Goal: Task Accomplishment & Management: Use online tool/utility

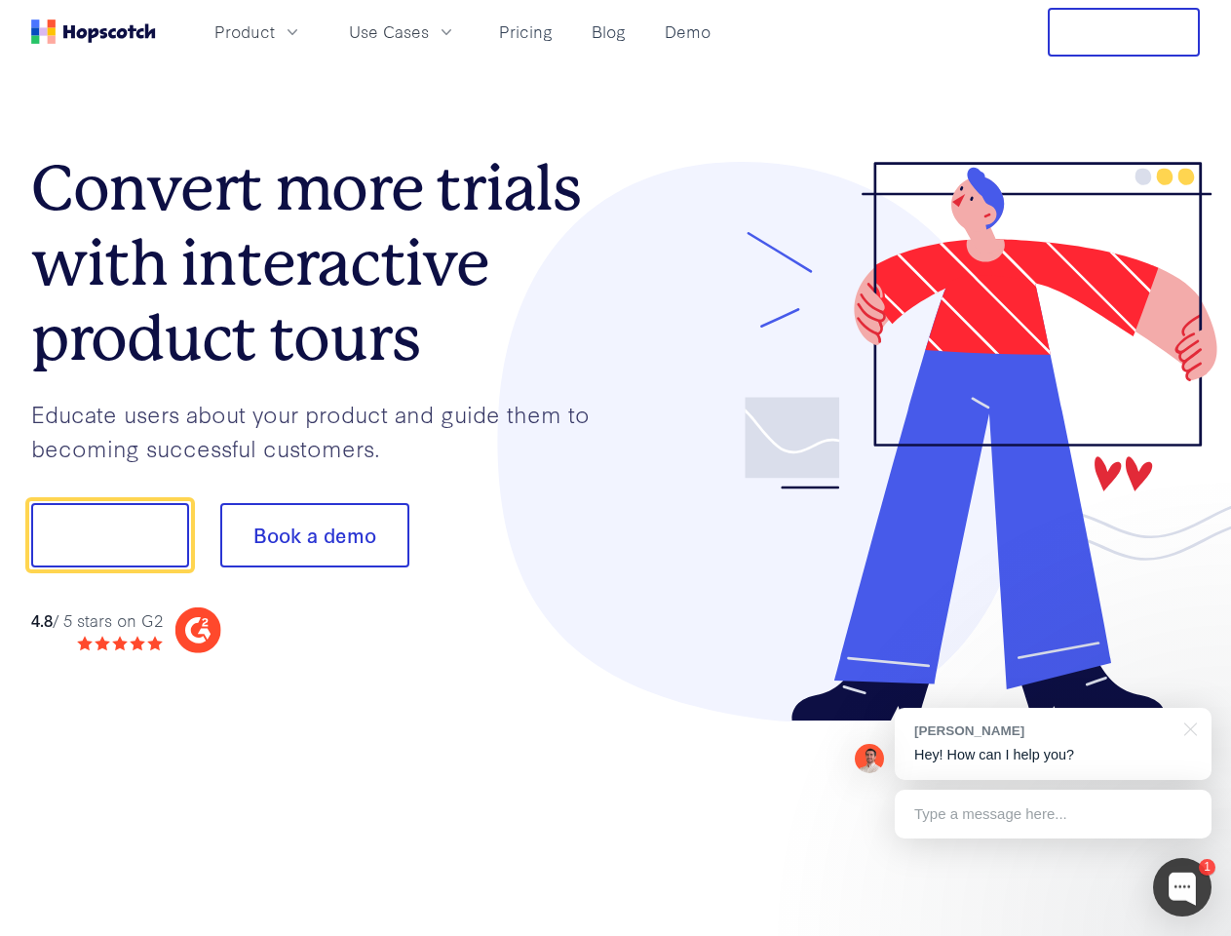
click at [616, 468] on div at bounding box center [908, 442] width 585 height 560
click at [275, 31] on span "Product" at bounding box center [244, 31] width 60 height 24
click at [429, 31] on span "Use Cases" at bounding box center [389, 31] width 80 height 24
click at [1124, 32] on button "Free Trial" at bounding box center [1124, 32] width 152 height 49
click at [109, 535] on button "Show me!" at bounding box center [110, 535] width 158 height 64
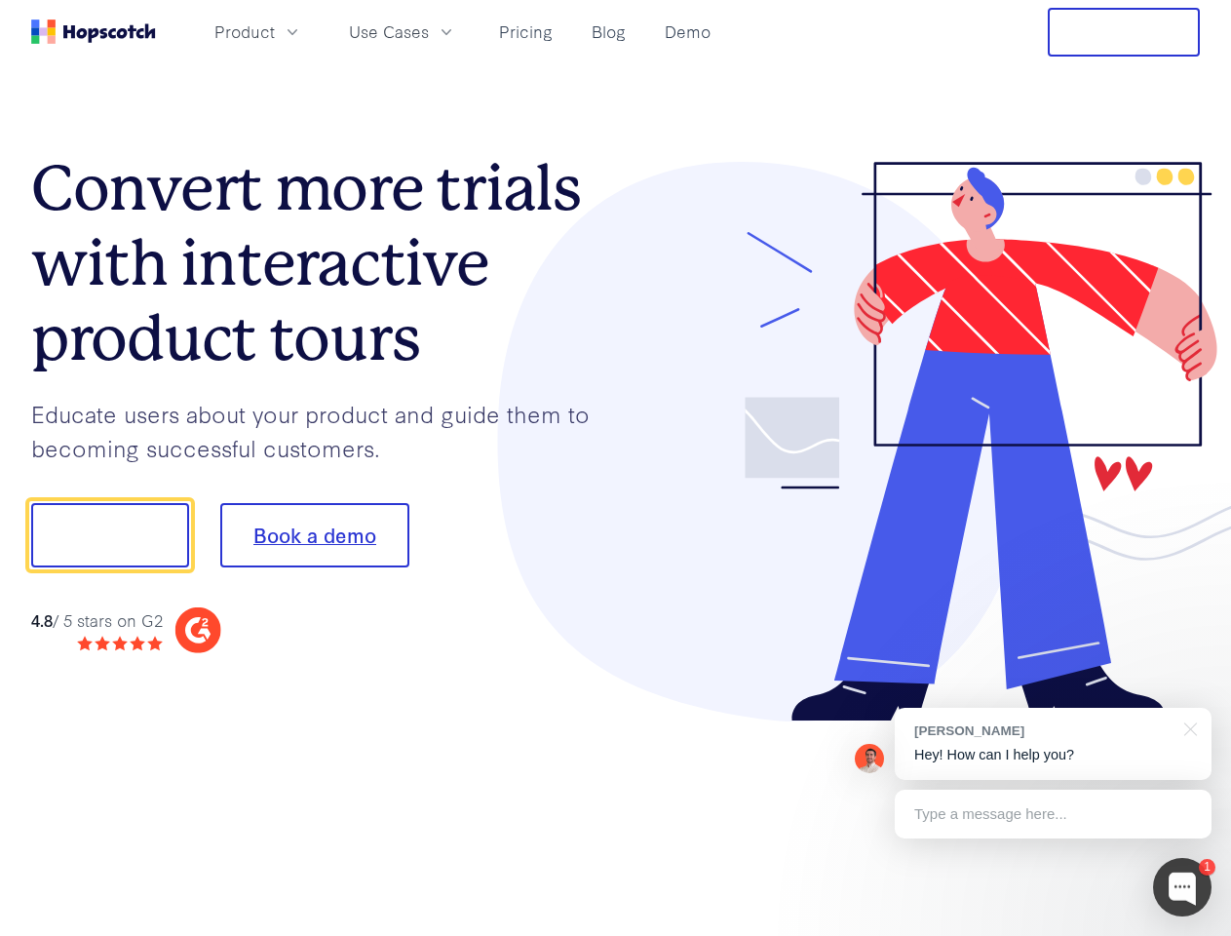
click at [314, 535] on button "Book a demo" at bounding box center [314, 535] width 189 height 64
click at [1182, 887] on div at bounding box center [1182, 887] width 58 height 58
click at [1053, 744] on div "[PERSON_NAME] Hey! How can I help you?" at bounding box center [1053, 744] width 317 height 72
click at [1187, 727] on div at bounding box center [1029, 533] width 366 height 650
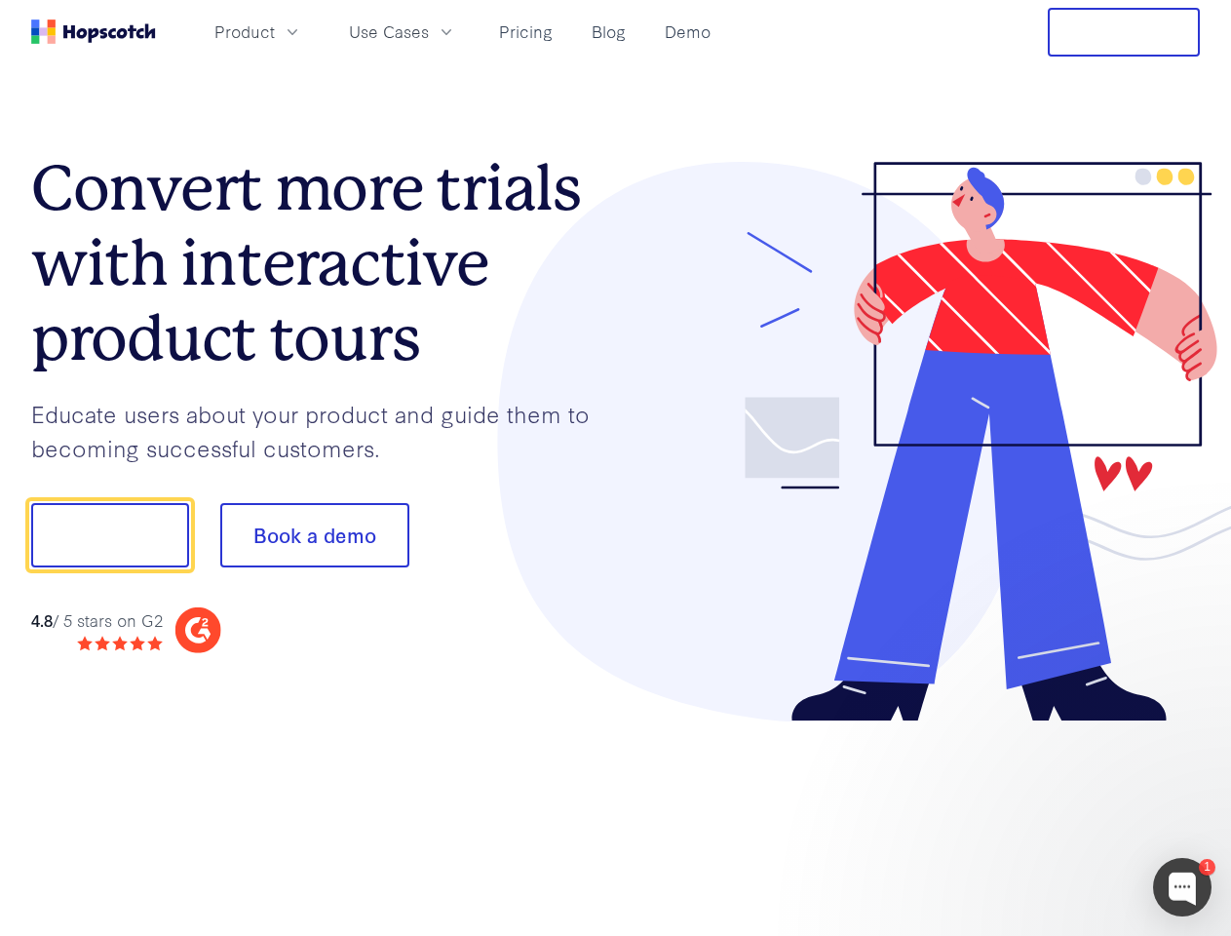
click at [1053, 814] on div at bounding box center [1029, 533] width 366 height 650
